Goal: Task Accomplishment & Management: Manage account settings

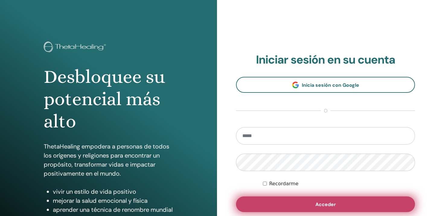
type input "**********"
click at [322, 204] on span "Acceder" at bounding box center [325, 205] width 21 height 6
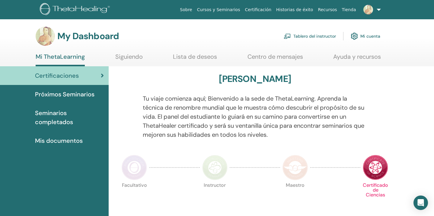
click at [316, 36] on link "Tablero del instructor" at bounding box center [310, 36] width 52 height 13
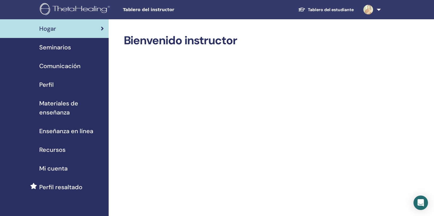
click at [60, 49] on span "Seminarios" at bounding box center [55, 47] width 32 height 9
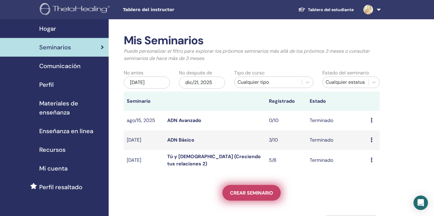
click at [259, 194] on span "Crear seminario" at bounding box center [251, 193] width 43 height 6
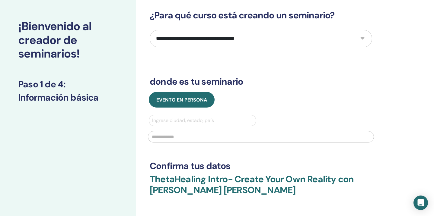
scroll to position [24, 0]
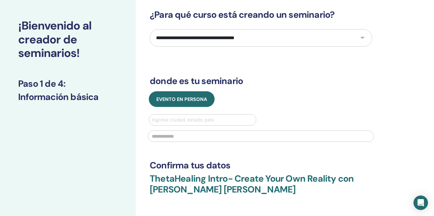
click at [251, 35] on select "**********" at bounding box center [261, 38] width 222 height 18
select select "*"
click at [150, 29] on select "**********" at bounding box center [261, 38] width 222 height 18
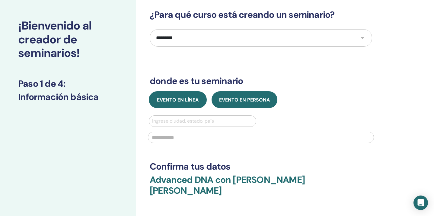
click at [179, 101] on span "Evento en línea" at bounding box center [178, 100] width 42 height 6
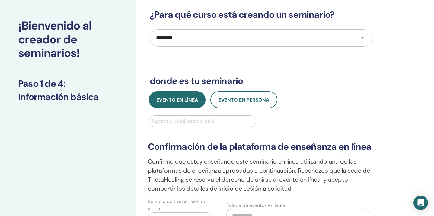
click at [178, 122] on div at bounding box center [202, 121] width 101 height 8
type input "********"
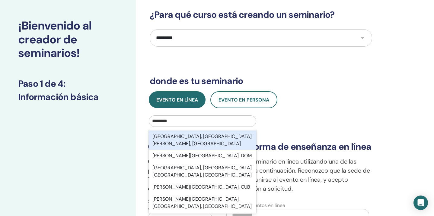
click at [215, 137] on div "Santiago, Metropolitana de Santiago, CHL" at bounding box center [202, 140] width 107 height 19
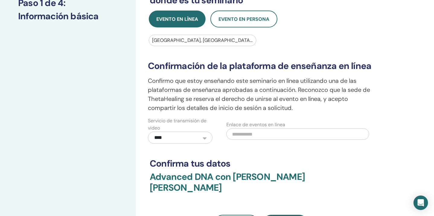
scroll to position [106, 0]
click at [253, 136] on input "text" at bounding box center [297, 133] width 143 height 11
paste input "**********"
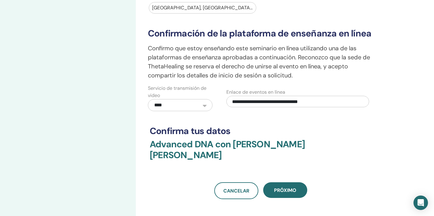
scroll to position [160, 0]
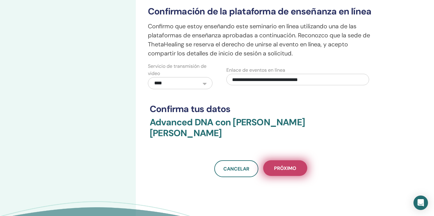
type input "**********"
click at [286, 165] on span "próximo" at bounding box center [285, 168] width 22 height 6
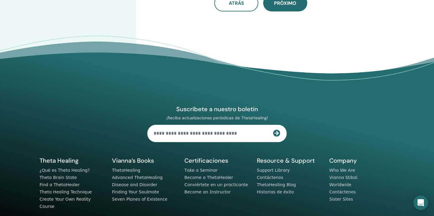
scroll to position [0, 0]
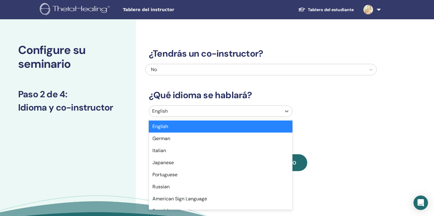
click at [197, 112] on div at bounding box center [215, 111] width 126 height 8
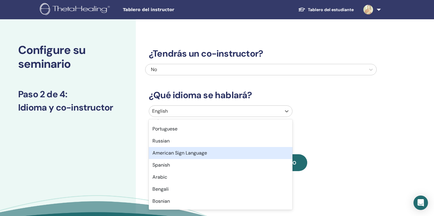
scroll to position [46, 0]
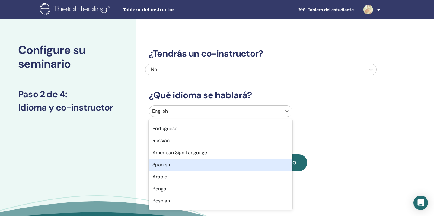
click at [175, 168] on div "Spanish" at bounding box center [221, 165] width 144 height 12
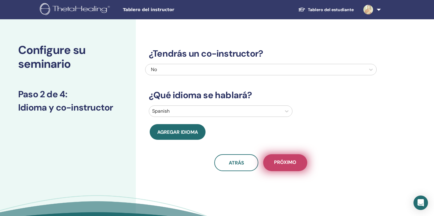
click at [293, 162] on span "próximo" at bounding box center [285, 163] width 22 height 8
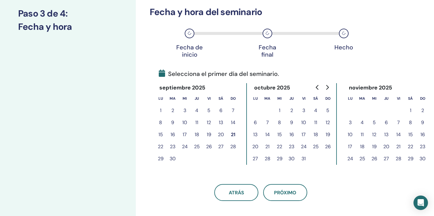
scroll to position [83, 0]
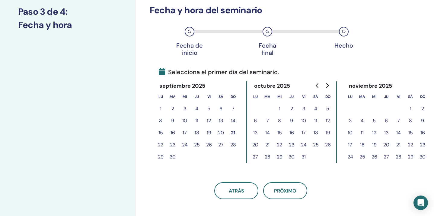
click at [221, 145] on button "27" at bounding box center [221, 145] width 12 height 12
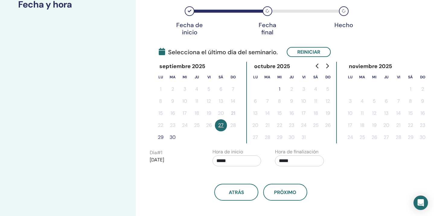
scroll to position [107, 0]
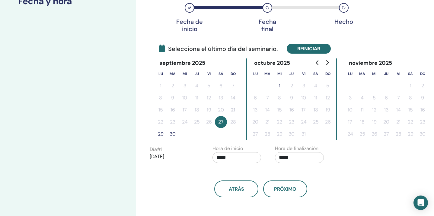
click at [305, 49] on button "Reiniciar" at bounding box center [309, 49] width 44 height 10
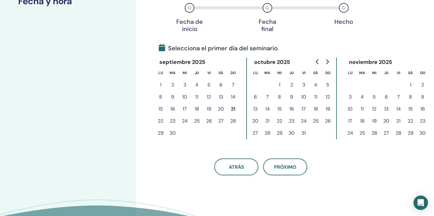
click at [211, 123] on button "26" at bounding box center [209, 121] width 12 height 12
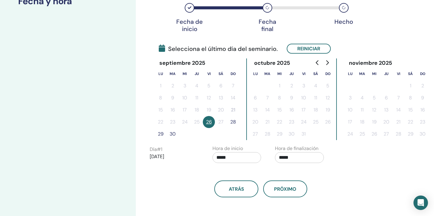
click at [235, 122] on button "28" at bounding box center [233, 122] width 12 height 12
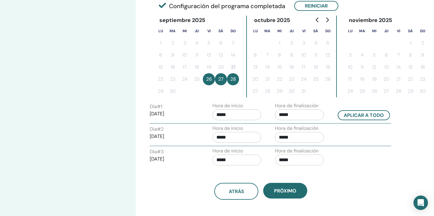
scroll to position [154, 0]
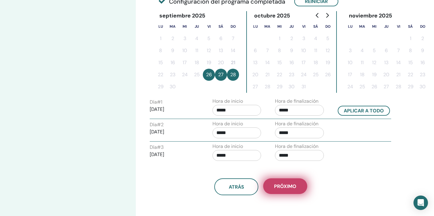
click at [289, 190] on span "próximo" at bounding box center [285, 187] width 22 height 6
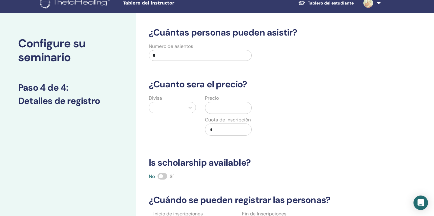
scroll to position [6, 0]
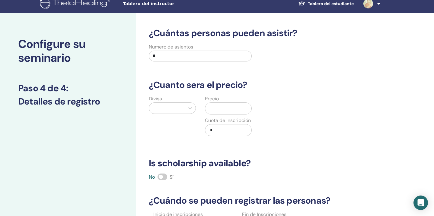
click at [223, 56] on input "*" at bounding box center [200, 56] width 103 height 11
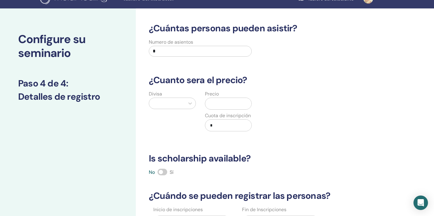
type input "*"
click at [174, 104] on div at bounding box center [167, 103] width 30 height 8
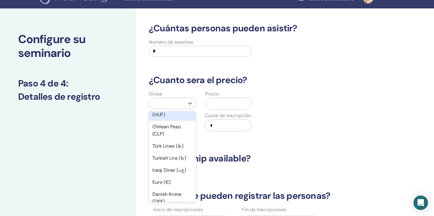
scroll to position [451, 0]
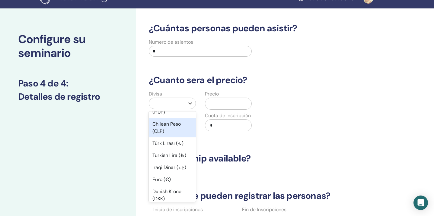
click at [169, 118] on div "Chilean Peso (CLP)" at bounding box center [172, 127] width 47 height 19
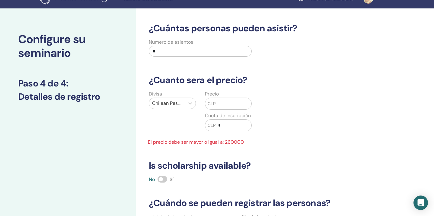
click at [225, 104] on input "text" at bounding box center [234, 103] width 36 height 11
type input "*"
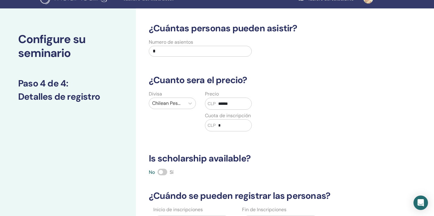
type input "******"
click at [229, 126] on input "*" at bounding box center [234, 125] width 36 height 11
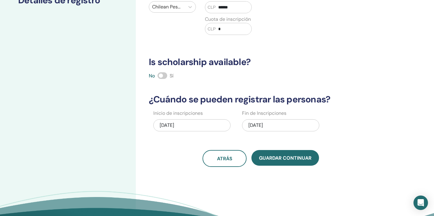
scroll to position [108, 0]
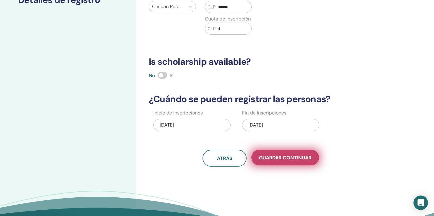
click at [297, 159] on span "Guardar Continuar" at bounding box center [285, 158] width 53 height 6
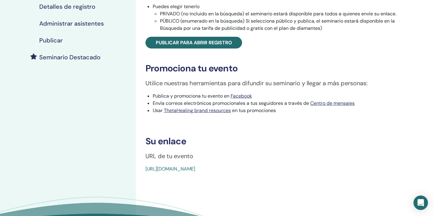
scroll to position [126, 0]
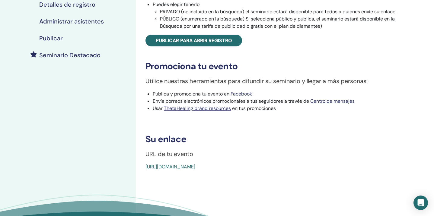
drag, startPoint x: 287, startPoint y: 168, endPoint x: 181, endPoint y: 159, distance: 107.0
click at [181, 159] on div "Advanced DNA Tipo de evento Online Estado del evento No publicado Inscripciones…" at bounding box center [280, 39] width 282 height 264
copy link "https://www.thetahealing.com/seminar-378020-details.html"
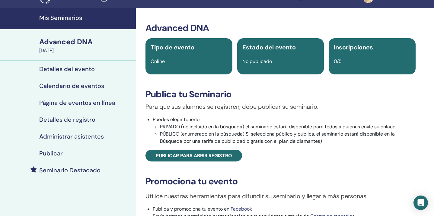
scroll to position [24, 0]
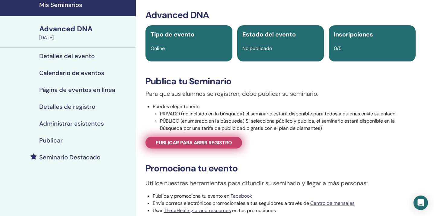
click at [215, 143] on span "Publicar para abrir registro" at bounding box center [194, 143] width 76 height 6
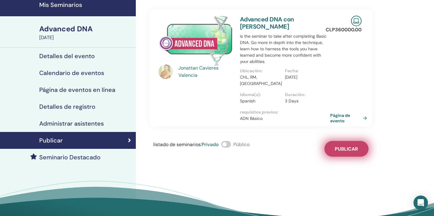
click at [350, 146] on span "Publicar" at bounding box center [346, 149] width 23 height 6
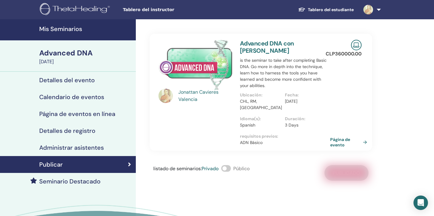
click at [69, 29] on h4 "Mis Seminarios" at bounding box center [85, 28] width 93 height 7
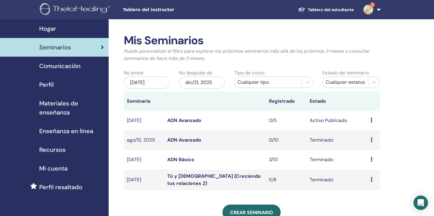
click at [370, 8] on img at bounding box center [368, 10] width 10 height 10
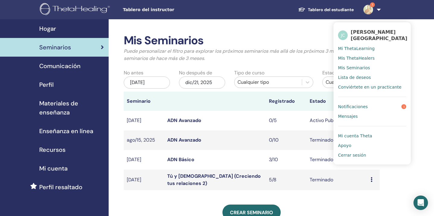
click at [350, 106] on span "Notificaciones" at bounding box center [353, 106] width 30 height 5
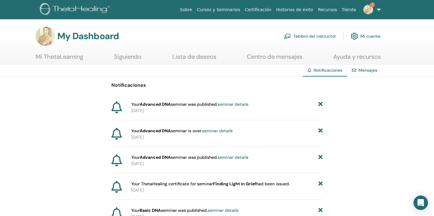
click at [310, 36] on link "Tablero del instructor" at bounding box center [310, 36] width 52 height 13
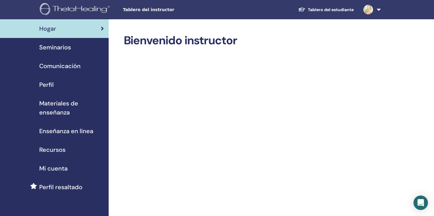
click at [61, 47] on span "Seminarios" at bounding box center [55, 47] width 32 height 9
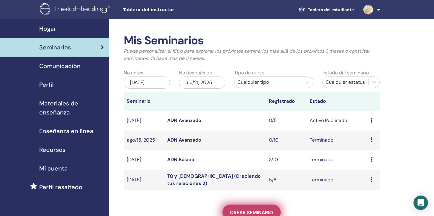
click at [257, 210] on span "Crear seminario" at bounding box center [251, 213] width 43 height 6
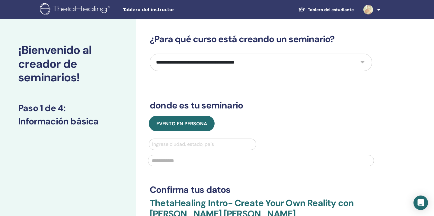
click at [234, 60] on select "**********" at bounding box center [261, 63] width 222 height 18
select select "*"
click at [150, 54] on select "**********" at bounding box center [261, 63] width 222 height 18
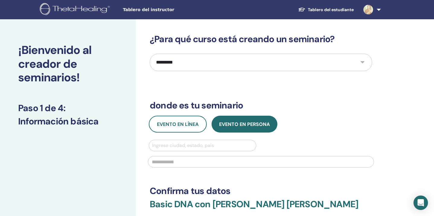
click at [209, 146] on div at bounding box center [202, 146] width 101 height 8
type input "********"
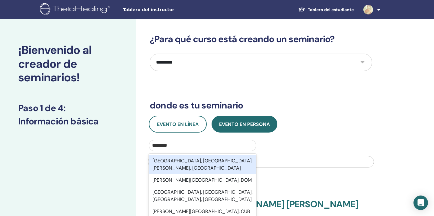
click at [203, 163] on div "[GEOGRAPHIC_DATA], [GEOGRAPHIC_DATA][PERSON_NAME], [GEOGRAPHIC_DATA]" at bounding box center [202, 164] width 107 height 19
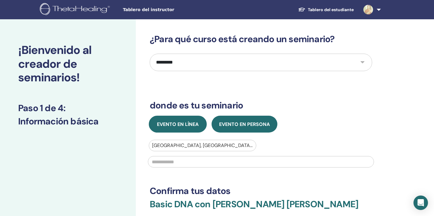
click at [185, 125] on span "Evento en línea" at bounding box center [178, 124] width 42 height 6
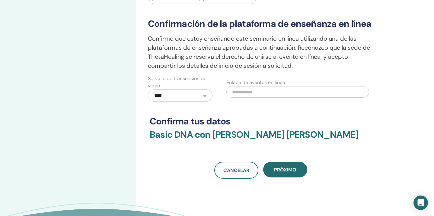
scroll to position [148, 0]
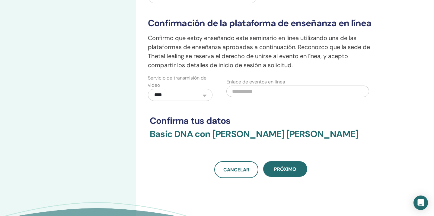
click at [257, 93] on input "text" at bounding box center [297, 91] width 143 height 11
paste input "**********"
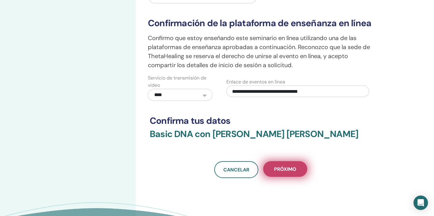
type input "**********"
click at [290, 172] on span "próximo" at bounding box center [285, 169] width 22 height 6
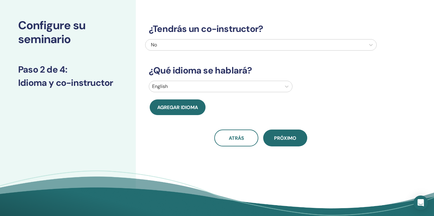
scroll to position [0, 0]
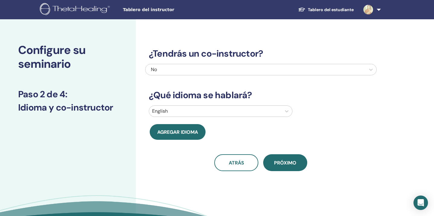
click at [183, 113] on div at bounding box center [215, 111] width 126 height 8
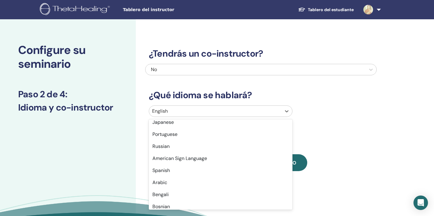
scroll to position [42, 0]
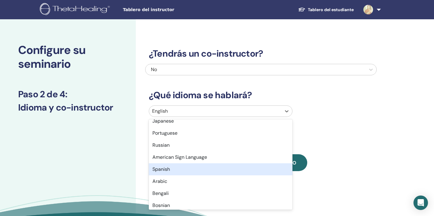
click at [170, 168] on div "Spanish" at bounding box center [221, 170] width 144 height 12
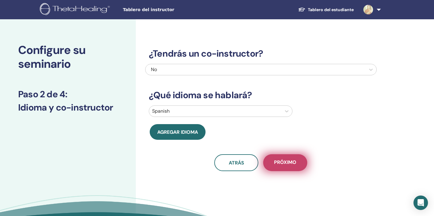
click at [291, 166] on span "próximo" at bounding box center [285, 163] width 22 height 8
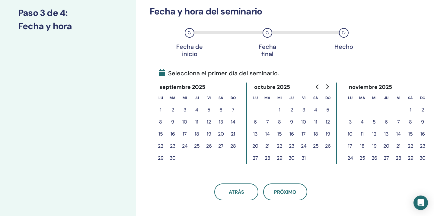
scroll to position [83, 0]
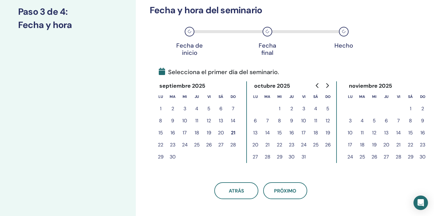
click at [303, 109] on button "3" at bounding box center [304, 109] width 12 height 12
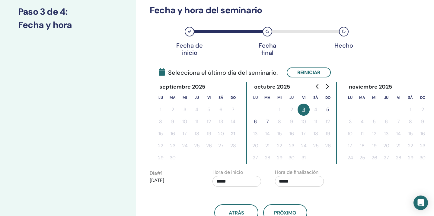
click at [328, 109] on button "5" at bounding box center [328, 110] width 12 height 12
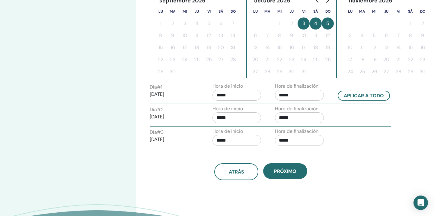
scroll to position [170, 0]
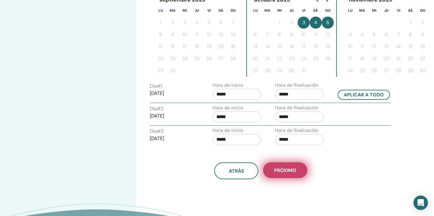
click at [288, 174] on button "próximo" at bounding box center [285, 171] width 44 height 16
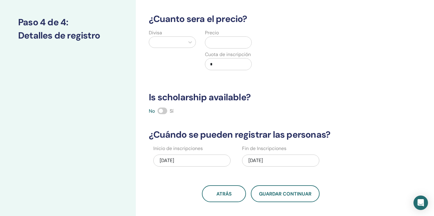
scroll to position [0, 0]
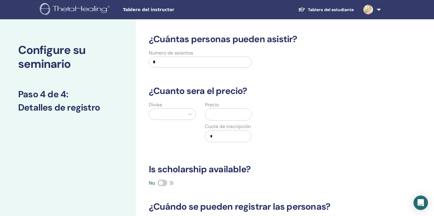
click at [185, 64] on input "*" at bounding box center [200, 62] width 103 height 11
type input "*"
type input "**"
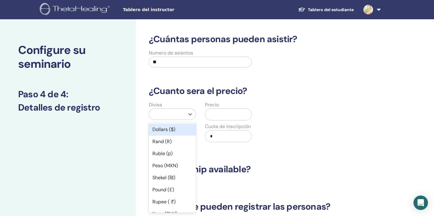
click at [182, 116] on div at bounding box center [167, 114] width 36 height 11
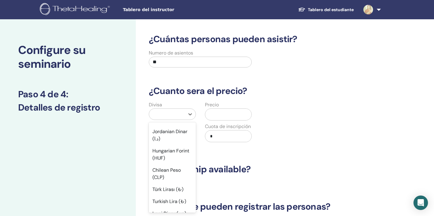
scroll to position [420, 0]
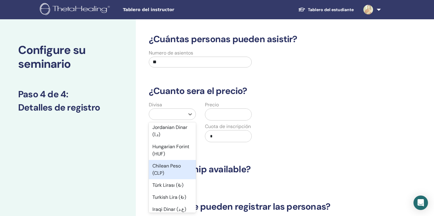
click at [169, 162] on div "Chilean Peso (CLP)" at bounding box center [172, 169] width 47 height 19
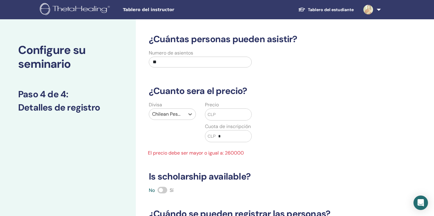
click at [224, 116] on input "text" at bounding box center [234, 114] width 36 height 11
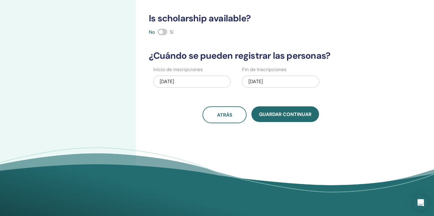
scroll to position [190, 0]
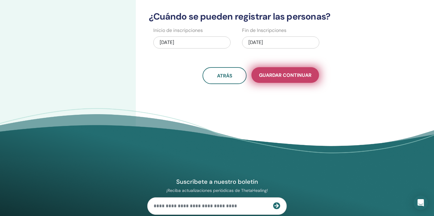
type input "******"
click at [289, 72] on span "Guardar Continuar" at bounding box center [285, 75] width 53 height 6
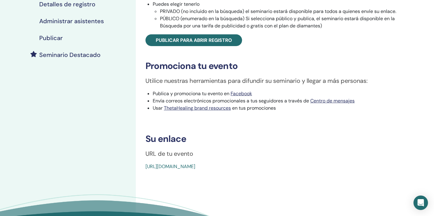
scroll to position [128, 0]
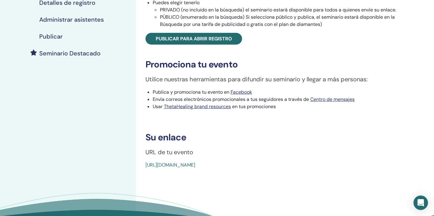
drag, startPoint x: 280, startPoint y: 165, endPoint x: 202, endPoint y: 159, distance: 77.8
click at [202, 159] on div "Basic DNA Tipo de evento Online Estado del evento No publicado Inscripciones 0/…" at bounding box center [280, 38] width 282 height 264
copy link "[URL][DOMAIN_NAME]"
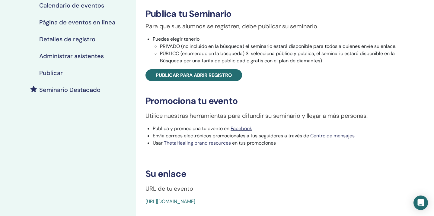
scroll to position [66, 0]
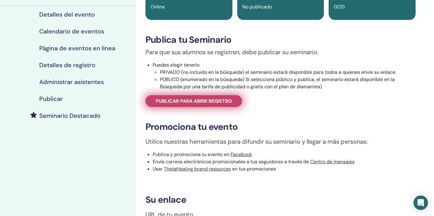
click at [206, 103] on span "Publicar para abrir registro" at bounding box center [194, 101] width 76 height 6
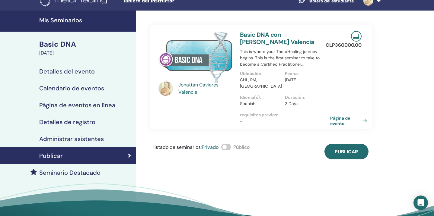
scroll to position [9, 0]
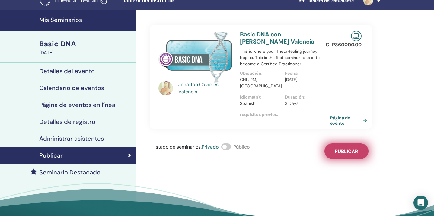
click at [344, 149] on span "Publicar" at bounding box center [346, 152] width 23 height 6
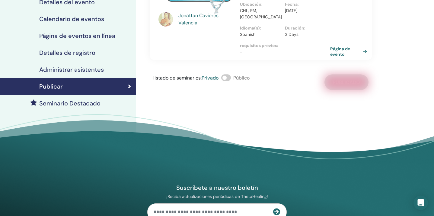
scroll to position [82, 0]
